Goal: Task Accomplishment & Management: Manage account settings

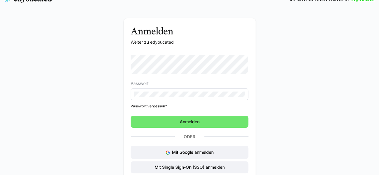
scroll to position [13, 0]
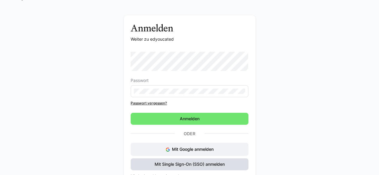
click at [209, 166] on span "Mit Single Sign-On (SSO) anmelden" at bounding box center [190, 165] width 72 height 6
